Goal: Transaction & Acquisition: Purchase product/service

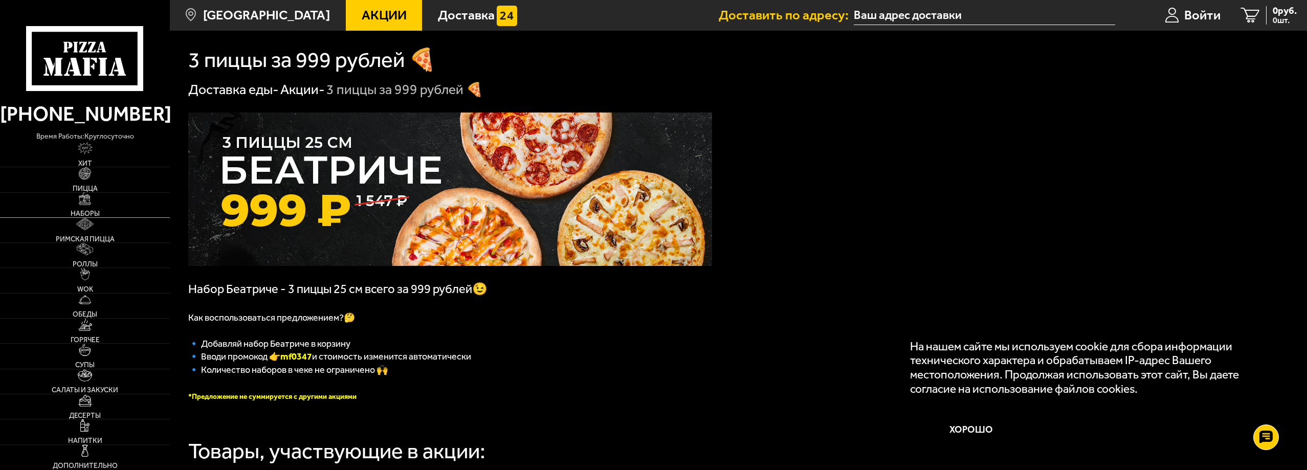
click at [106, 205] on link "Наборы" at bounding box center [85, 205] width 170 height 25
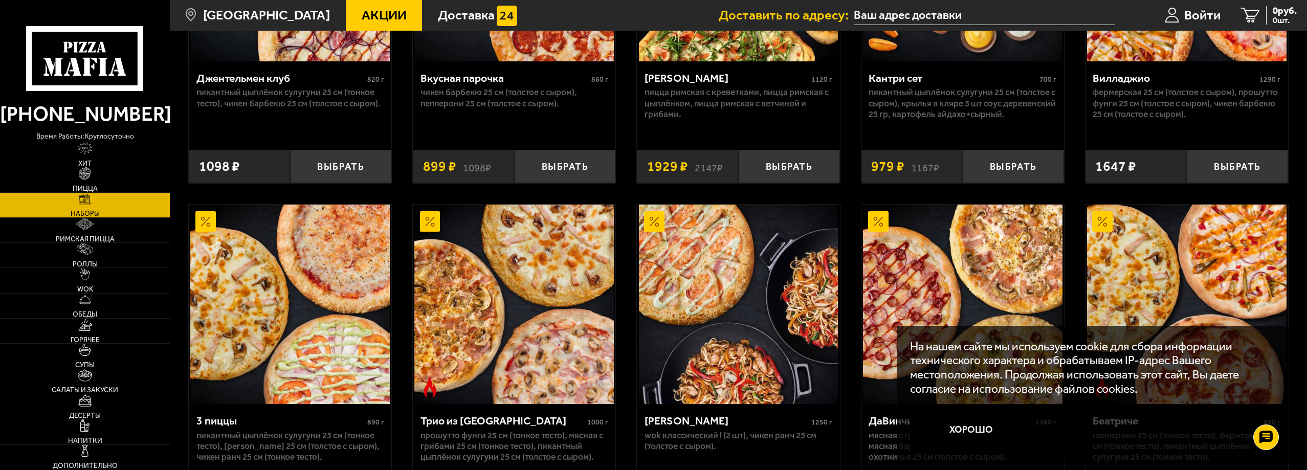
scroll to position [614, 0]
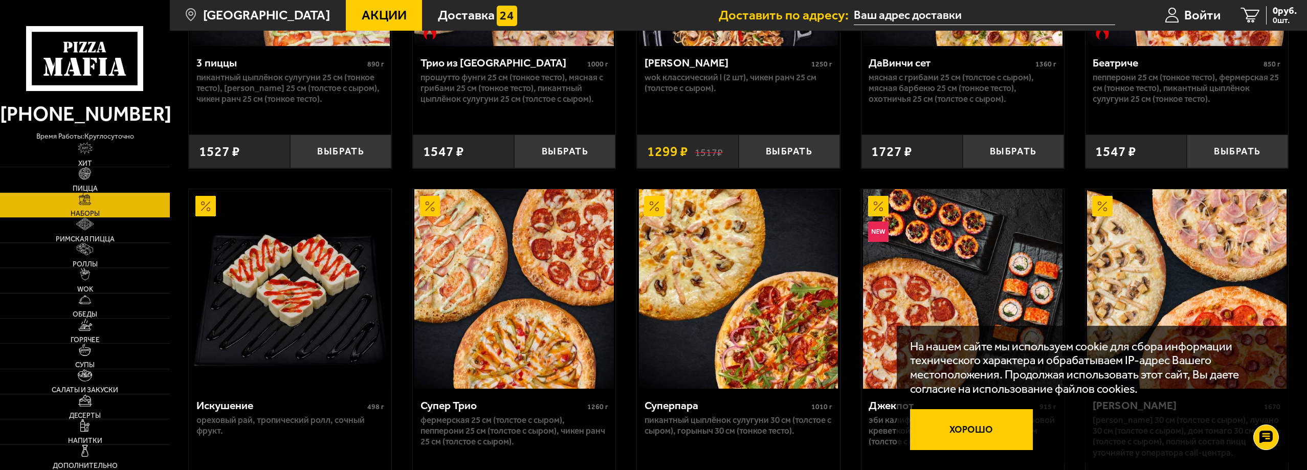
click at [967, 433] on button "Хорошо" at bounding box center [971, 429] width 123 height 41
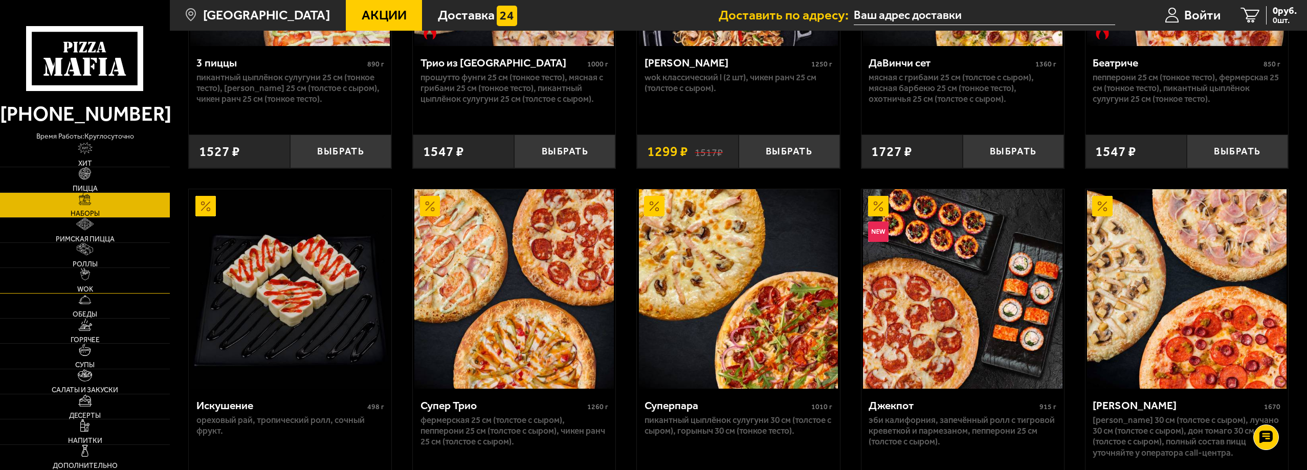
click at [99, 277] on link "WOK" at bounding box center [85, 280] width 170 height 25
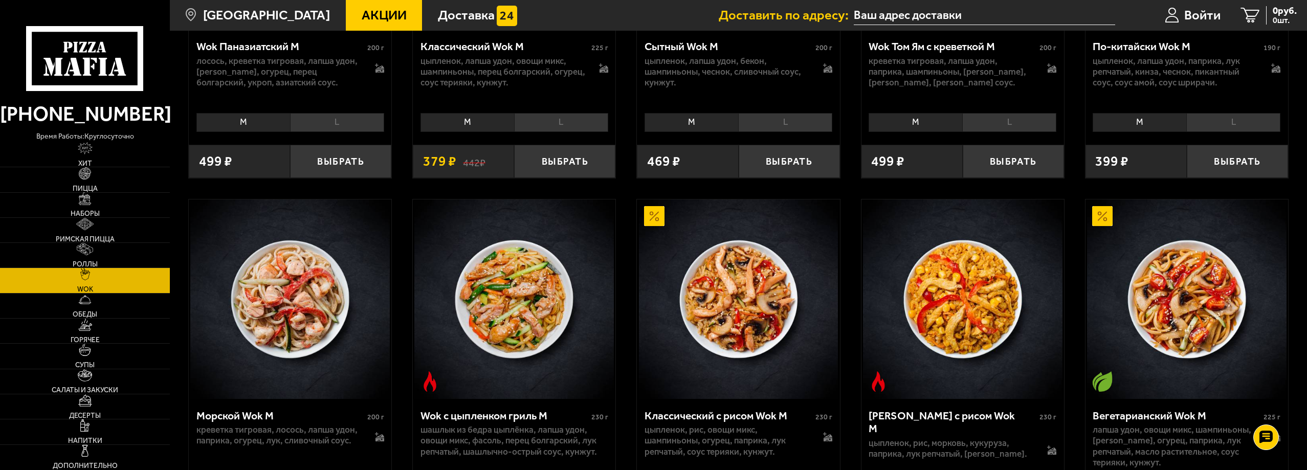
scroll to position [307, 0]
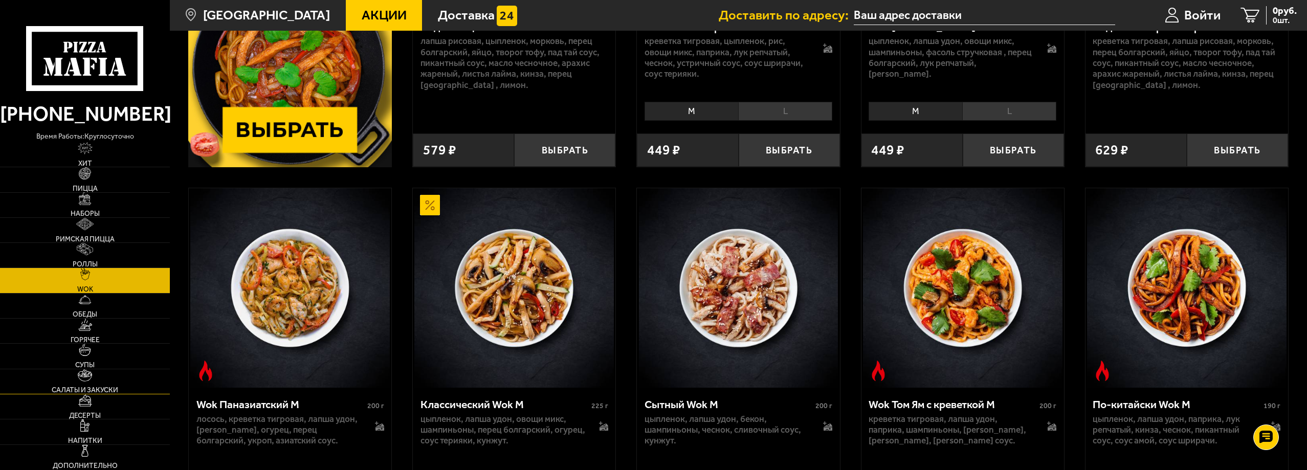
click at [100, 384] on link "Салаты и закуски" at bounding box center [85, 381] width 170 height 25
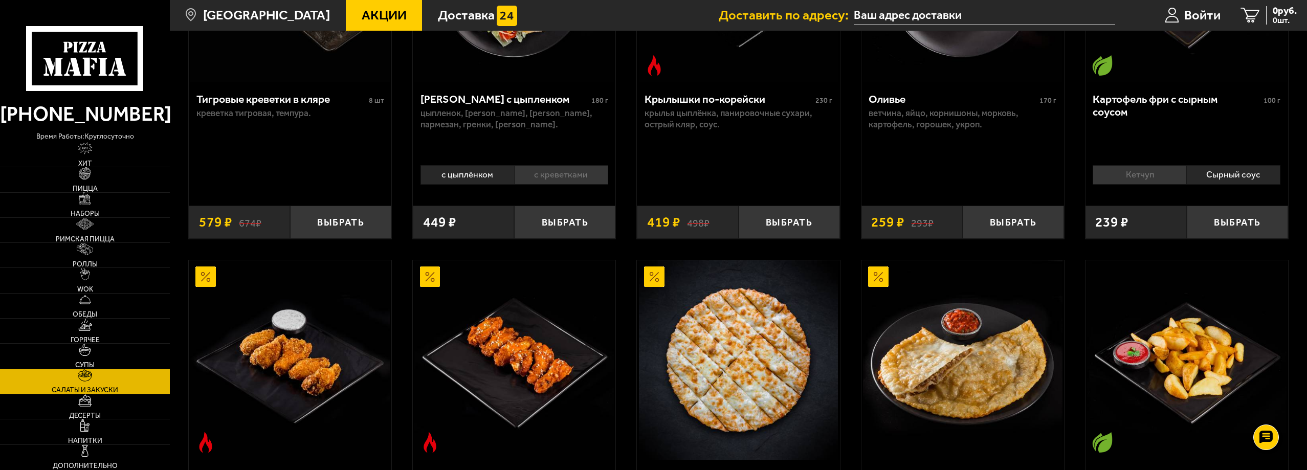
scroll to position [409, 0]
